Goal: Check status: Check status

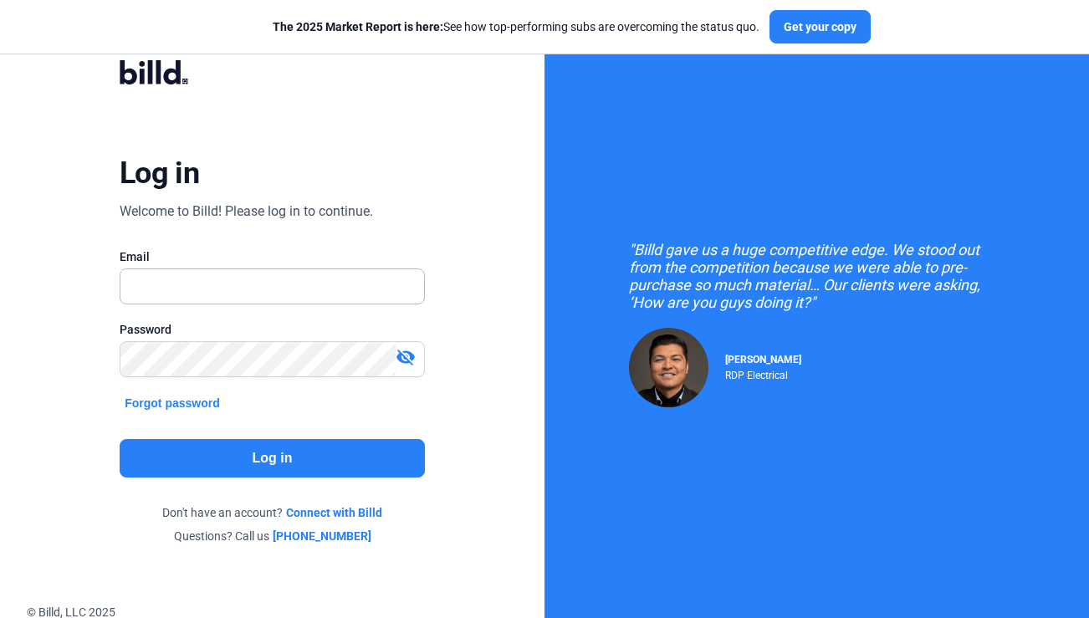
click at [206, 283] on input "text" at bounding box center [272, 286] width 304 height 34
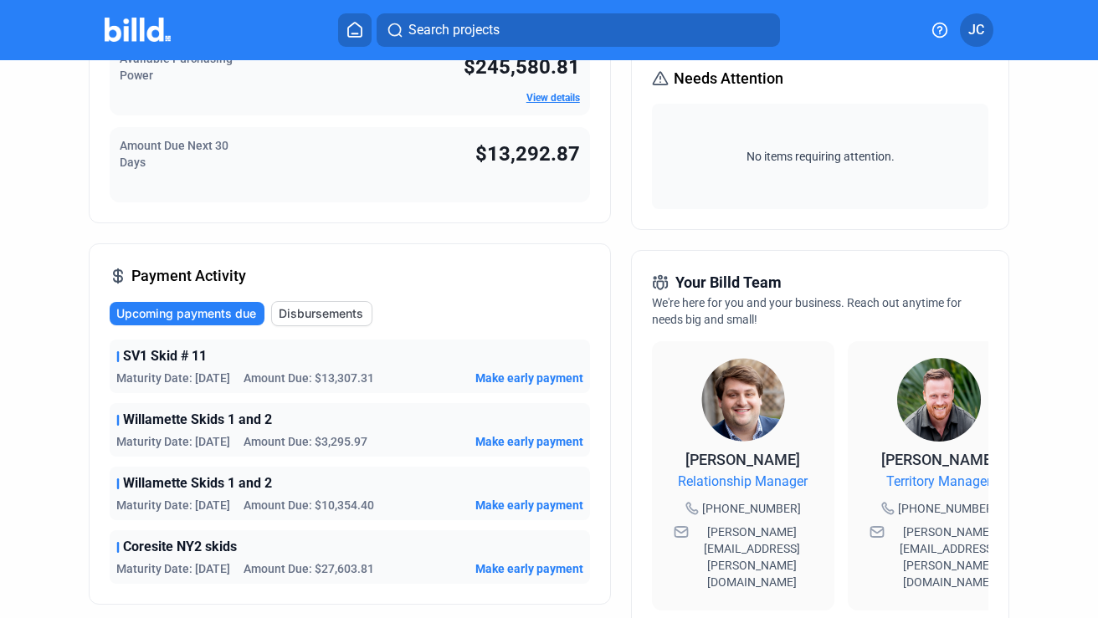
scroll to position [236, 0]
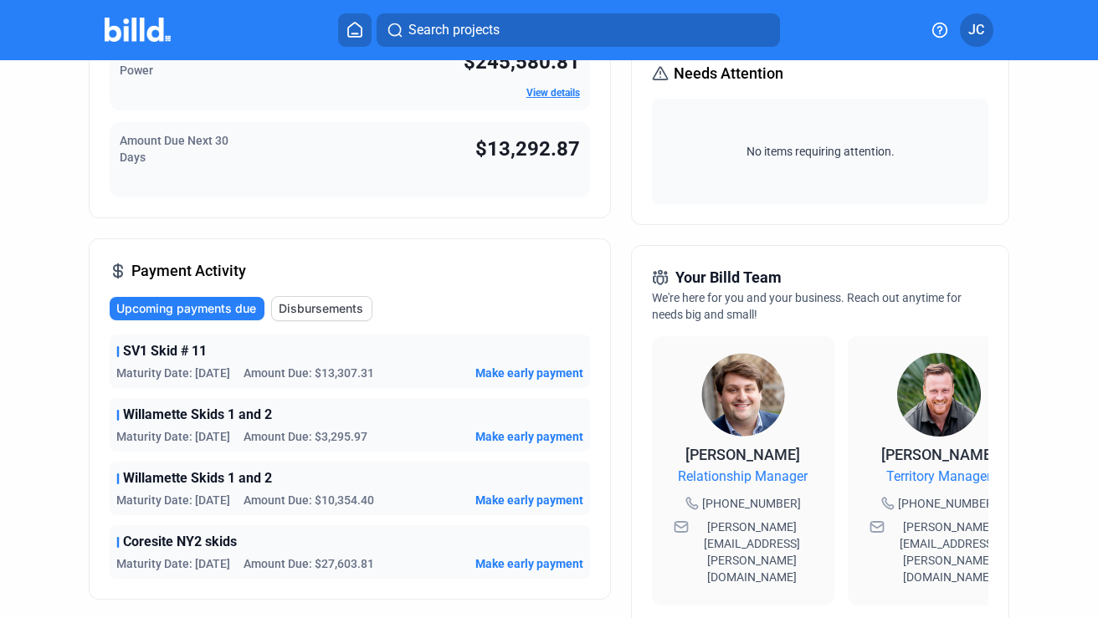
click at [339, 309] on span "Disbursements" at bounding box center [321, 308] width 84 height 17
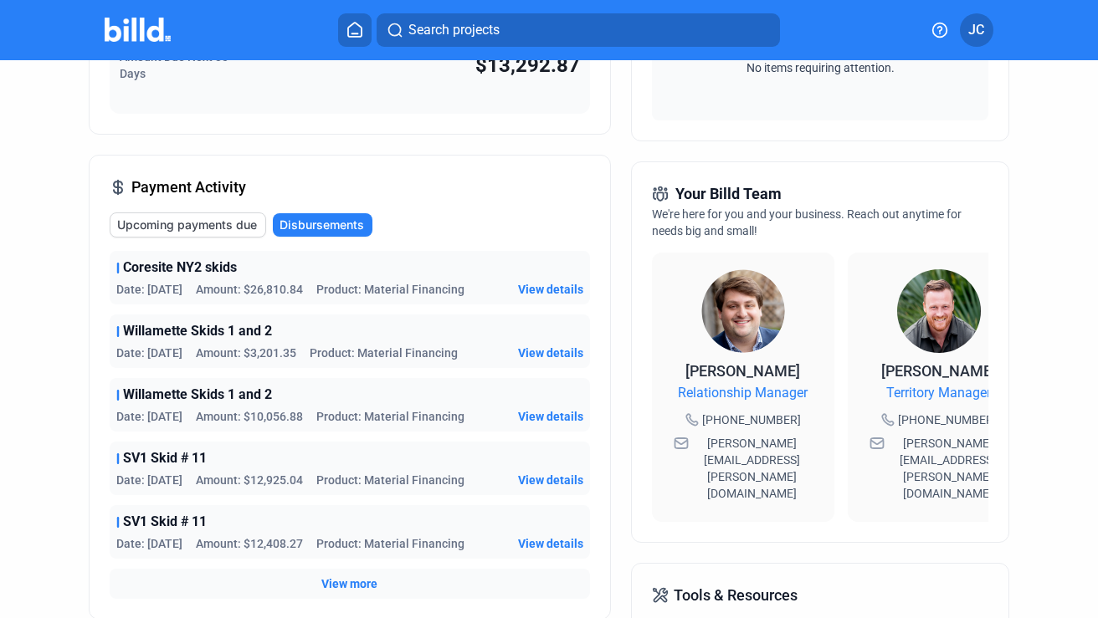
scroll to position [315, 0]
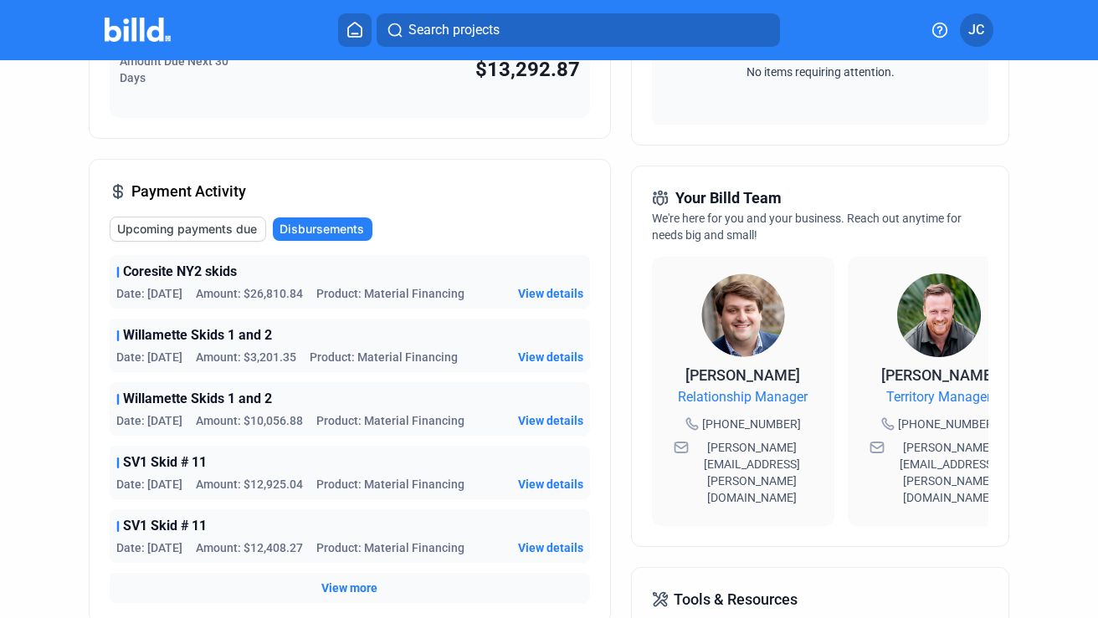
click at [218, 228] on span "Upcoming payments due" at bounding box center [187, 229] width 140 height 17
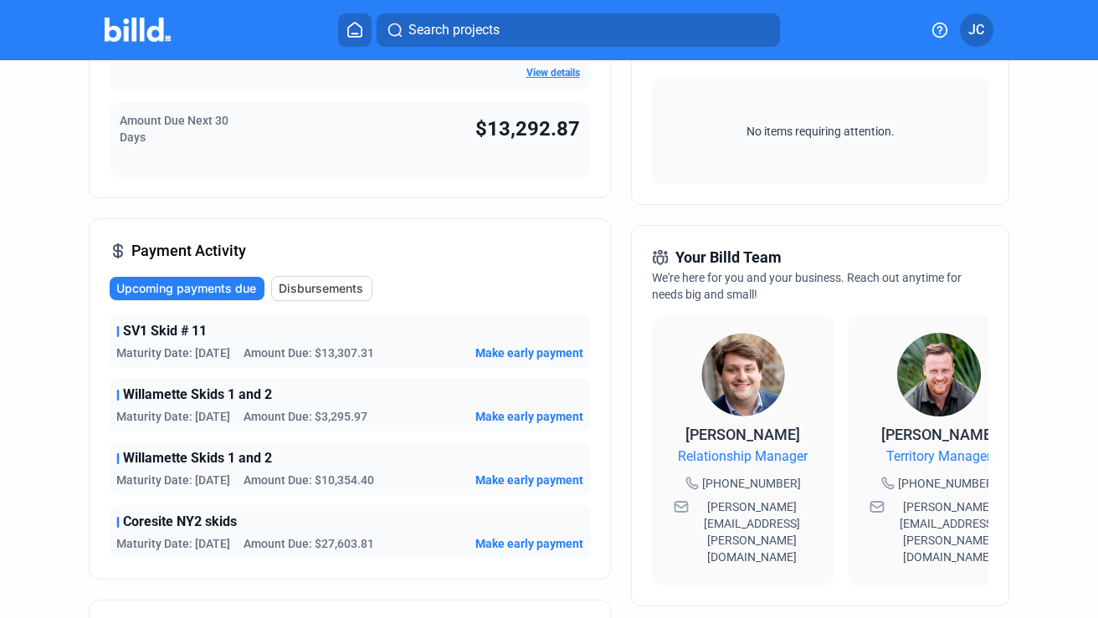
scroll to position [259, 0]
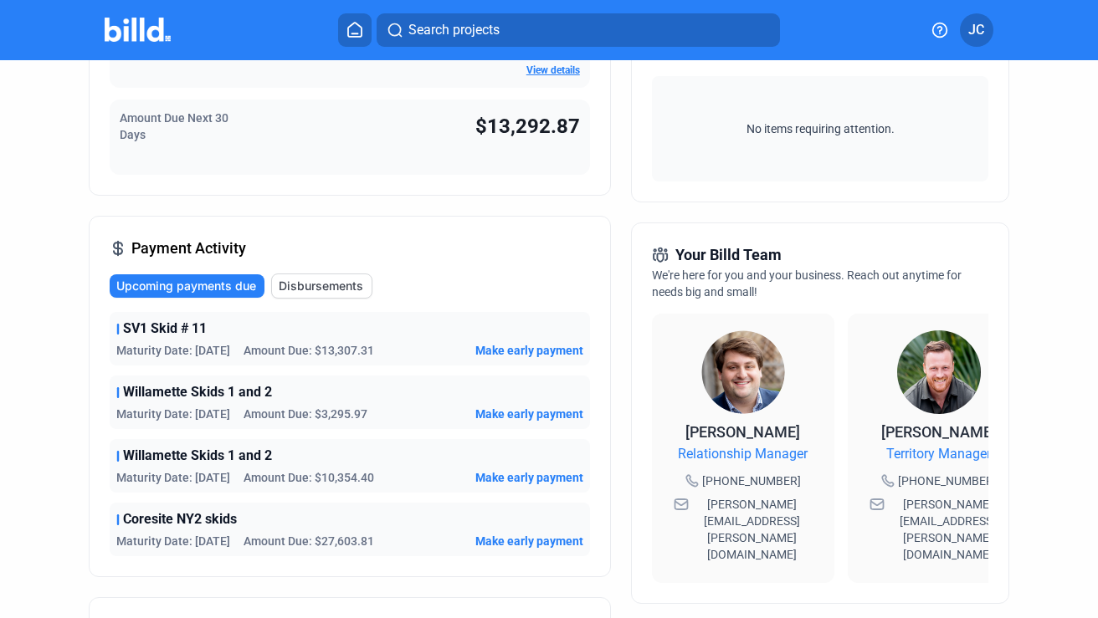
click at [333, 289] on span "Disbursements" at bounding box center [321, 286] width 84 height 17
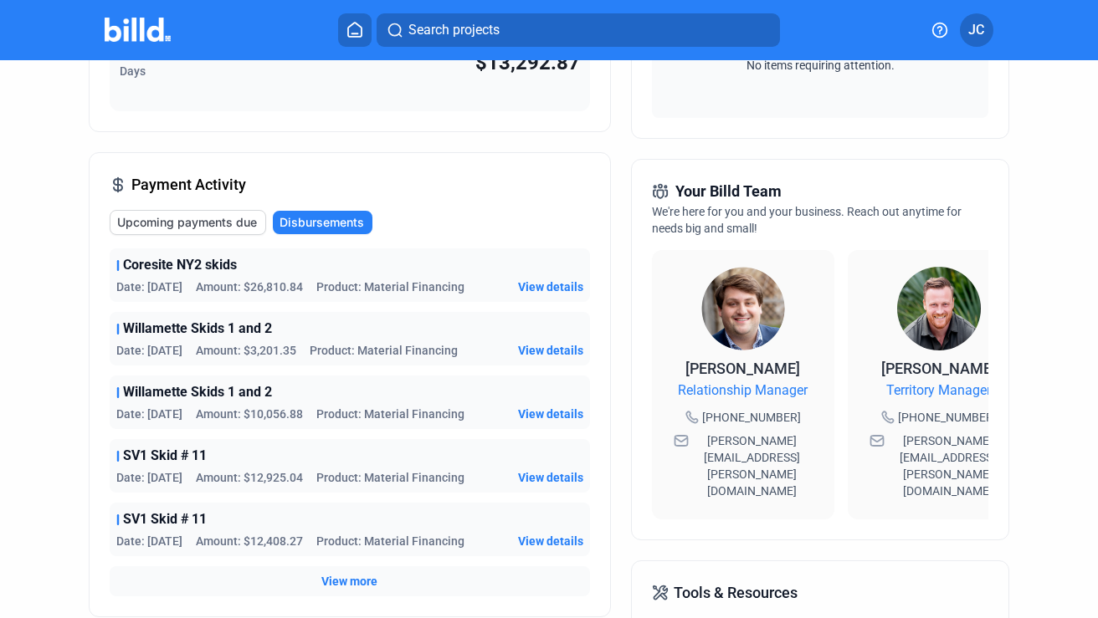
scroll to position [294, 0]
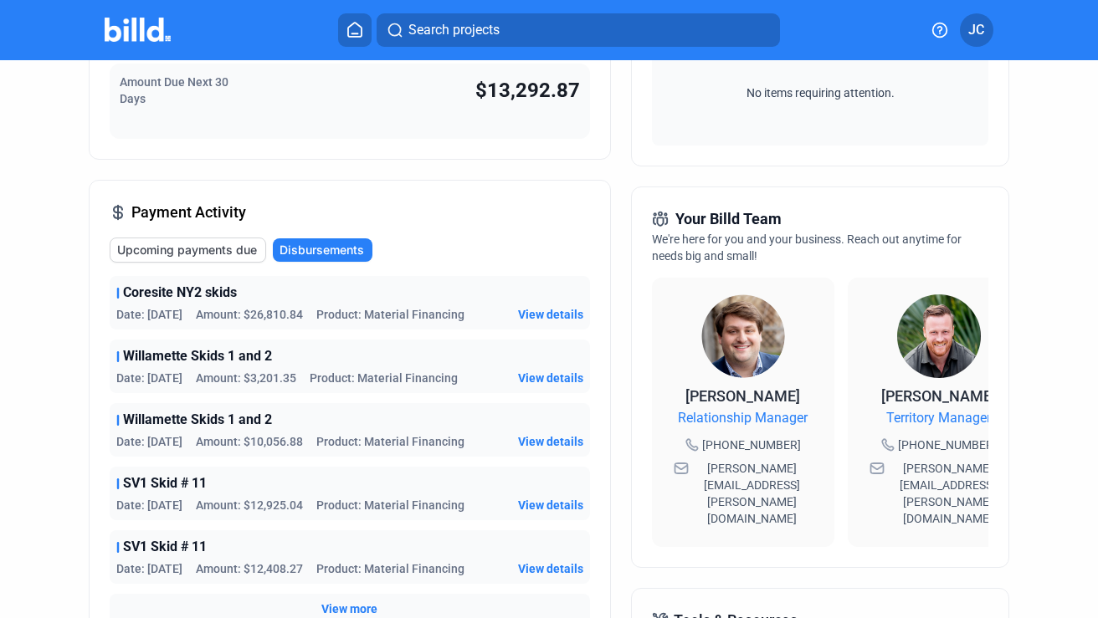
click at [214, 253] on span "Upcoming payments due" at bounding box center [187, 250] width 140 height 17
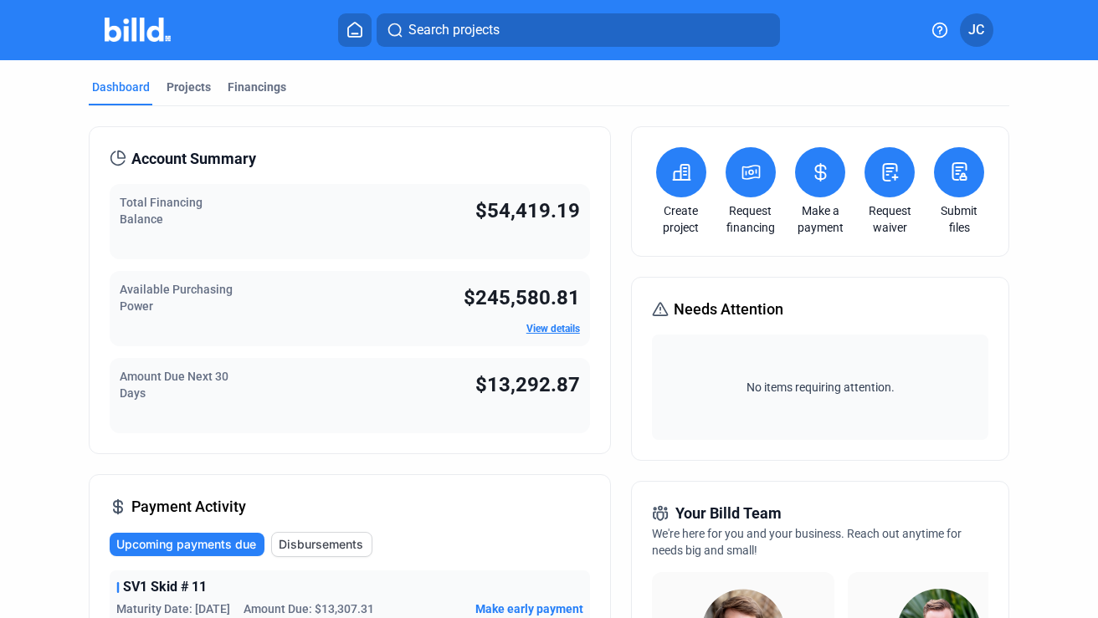
scroll to position [0, 0]
click at [240, 86] on div "Financings" at bounding box center [257, 87] width 59 height 17
